Goal: Navigation & Orientation: Find specific page/section

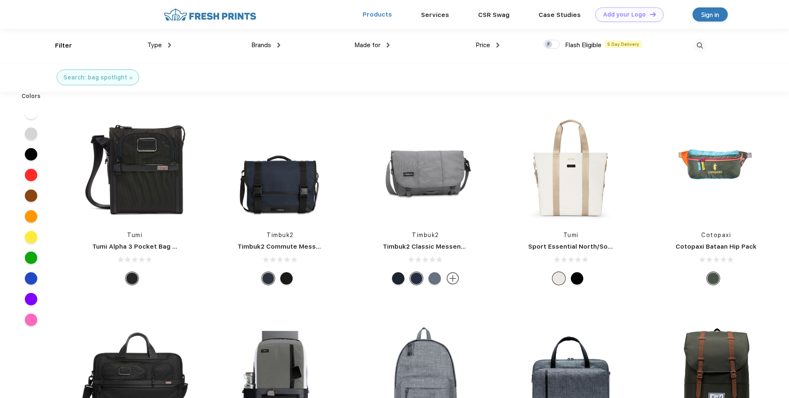
click at [381, 15] on link "Products" at bounding box center [377, 14] width 29 height 7
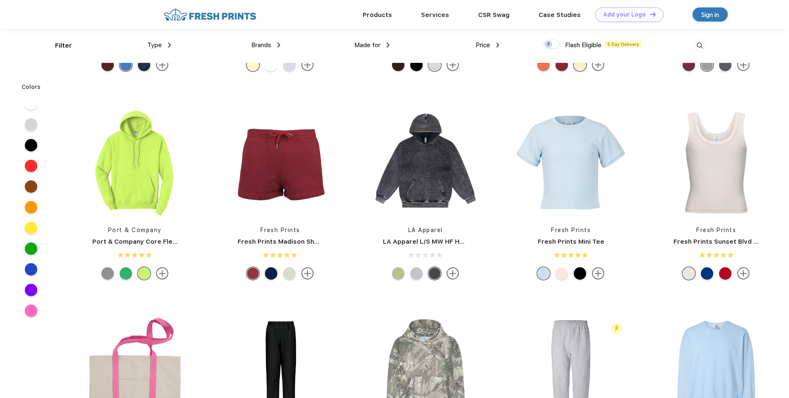
scroll to position [745, 0]
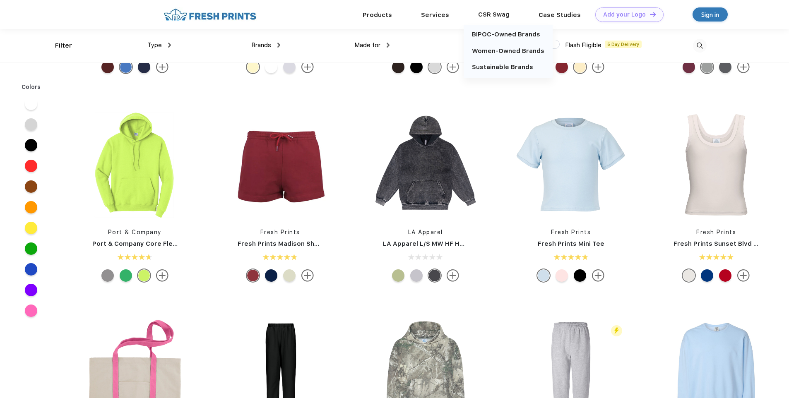
click at [492, 17] on div "CSR Swag" at bounding box center [494, 14] width 60 height 11
click at [511, 35] on link "BIPOC-Owned Brands" at bounding box center [506, 34] width 68 height 7
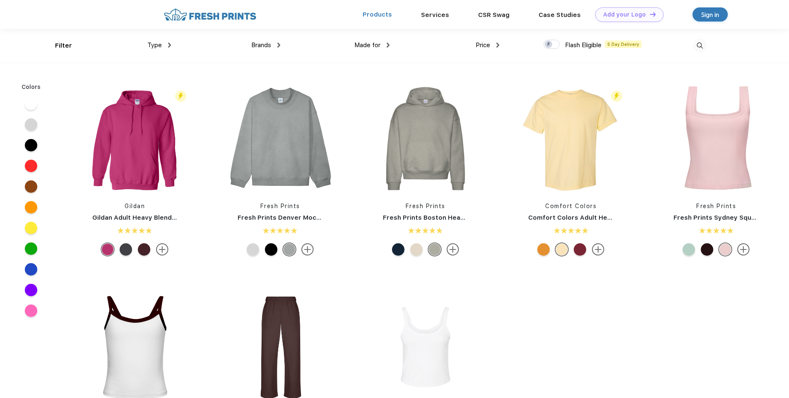
click at [384, 14] on link "Products" at bounding box center [377, 14] width 29 height 7
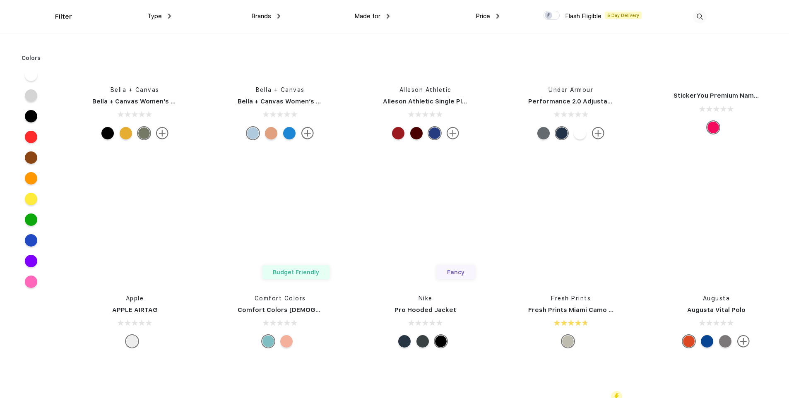
scroll to position [8739, 0]
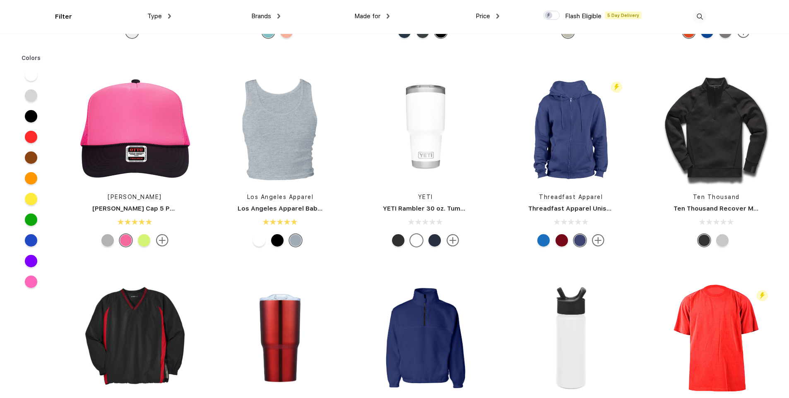
click at [383, 15] on div "Made for" at bounding box center [372, 17] width 35 height 10
click at [279, 15] on img at bounding box center [278, 16] width 3 height 5
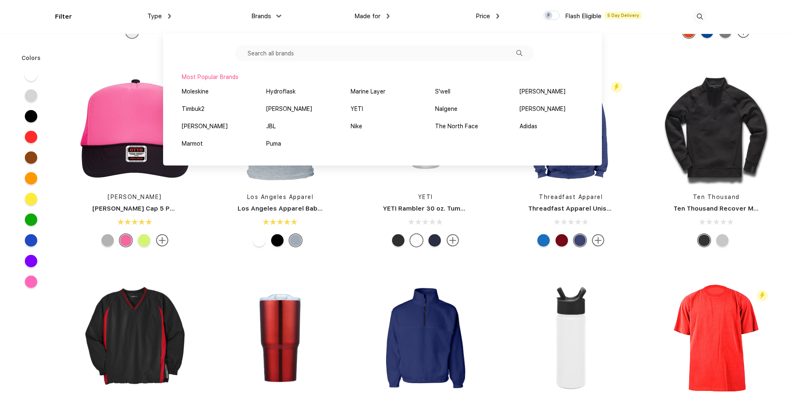
click at [169, 16] on img at bounding box center [169, 16] width 3 height 5
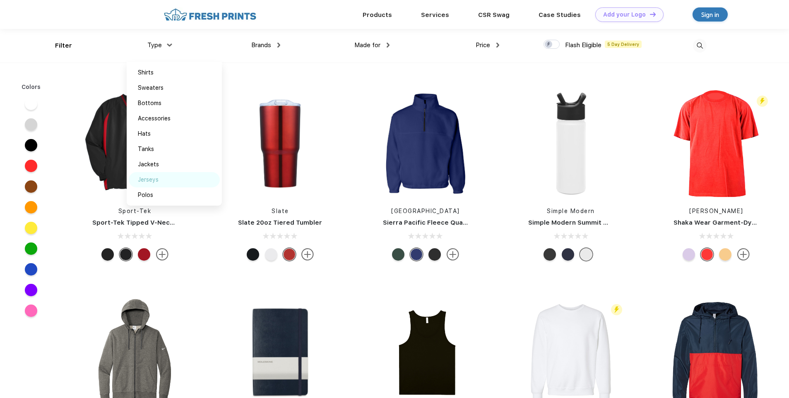
scroll to position [8697, 0]
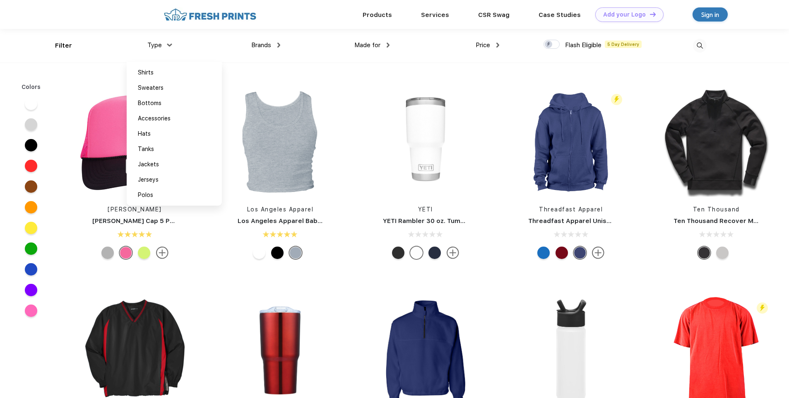
click at [12, 9] on div "Products Services Printing Fulfillment CSR Swag BIPOC-Owned Brands Women-Owned …" at bounding box center [394, 14] width 789 height 29
